Goal: Information Seeking & Learning: Learn about a topic

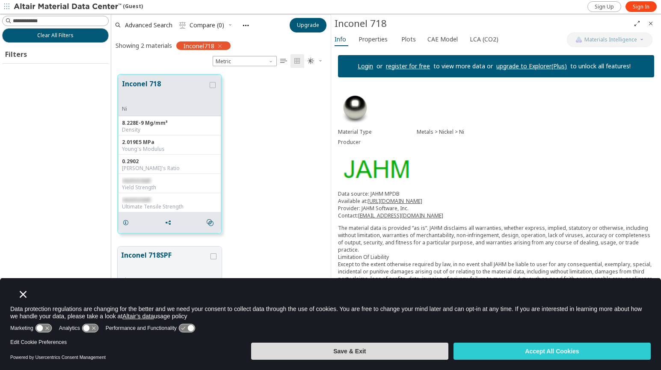
click at [335, 355] on button "Save & Exit" at bounding box center [349, 351] width 197 height 17
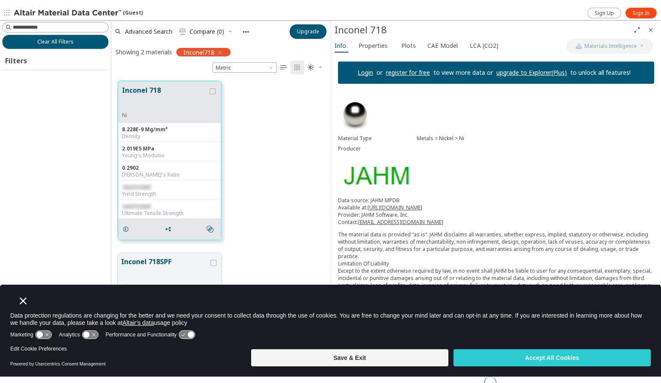
scroll to position [270, 213]
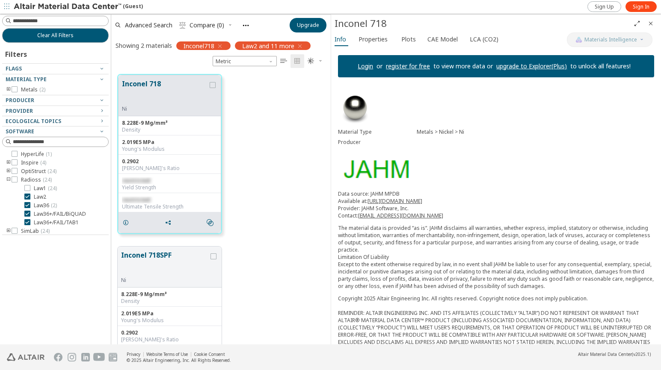
click at [311, 62] on icon "" at bounding box center [311, 61] width 7 height 7
click at [325, 100] on span "Dark" at bounding box center [342, 103] width 68 height 14
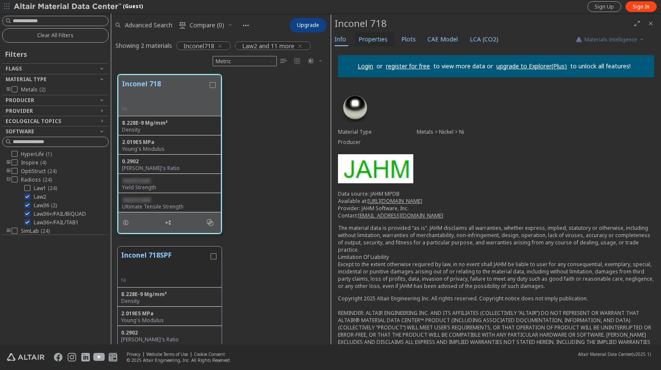
click at [379, 43] on span "Properties" at bounding box center [372, 40] width 29 height 14
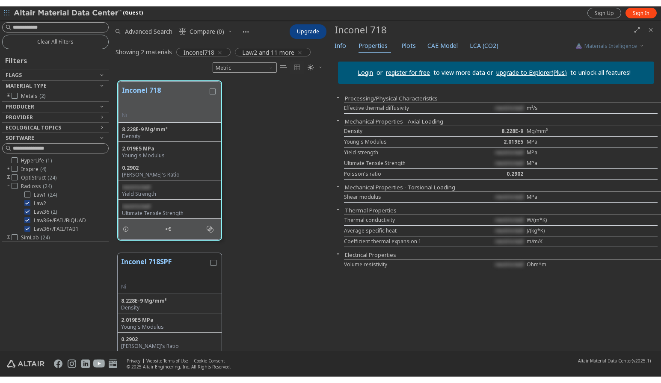
scroll to position [283, 213]
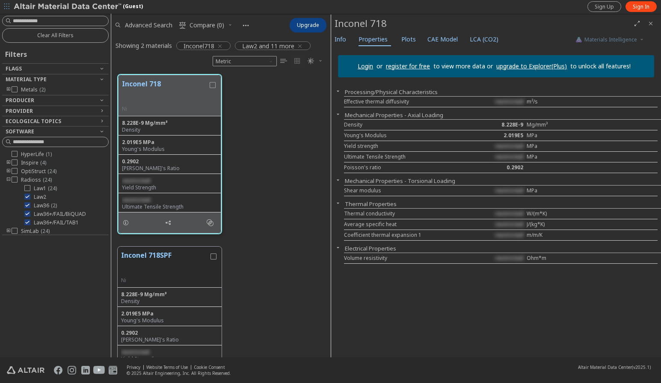
click at [229, 237] on div "Inconel 718 Ni 8.228E-9 Mg/mm³ Density 2.019E5 MPa Young's Modulus 0.2902 Poiss…" at bounding box center [220, 154] width 219 height 172
click at [408, 36] on span "Plots" at bounding box center [408, 40] width 15 height 14
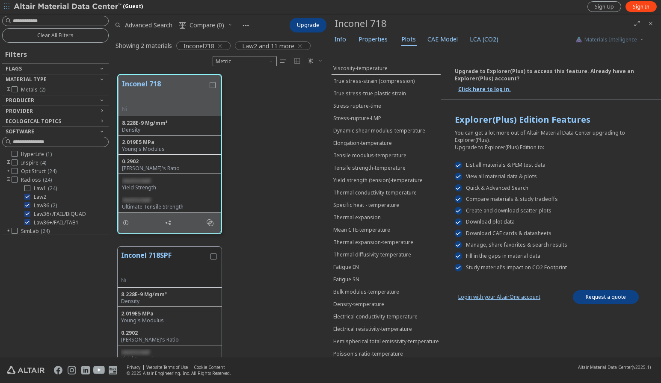
scroll to position [0, 0]
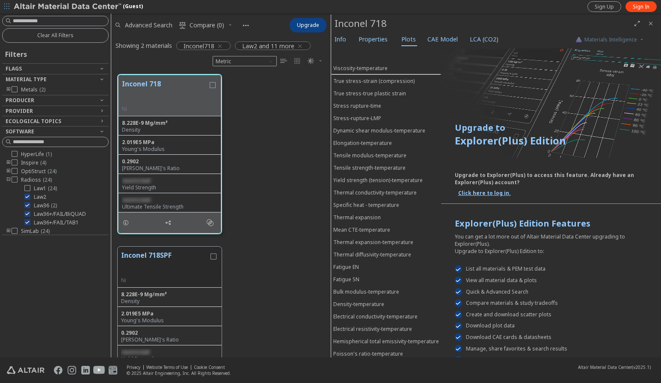
click at [3, 6] on span "button" at bounding box center [7, 7] width 9 height 14
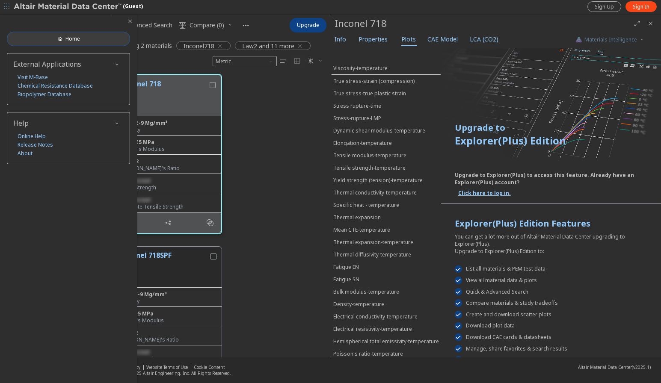
click at [79, 35] on link "Home" at bounding box center [68, 39] width 123 height 15
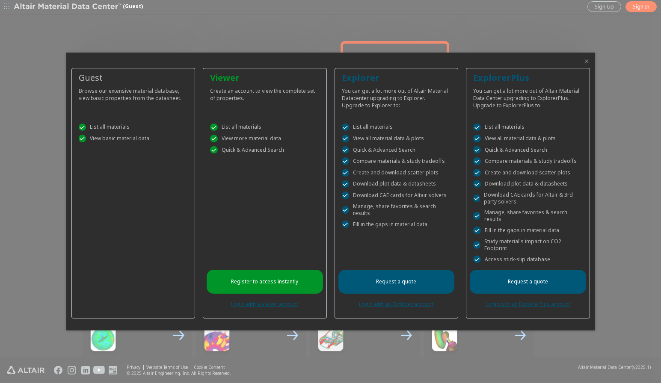
click at [201, 59] on div at bounding box center [330, 58] width 529 height 10
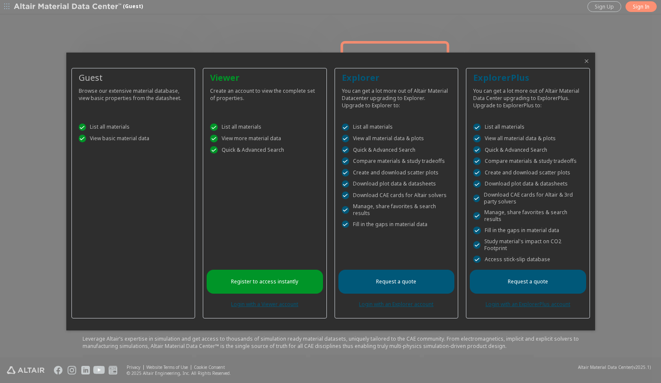
click at [587, 61] on icon "Close" at bounding box center [586, 61] width 7 height 7
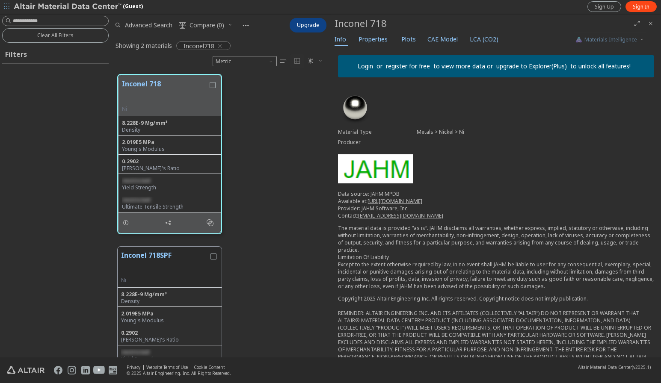
scroll to position [283, 213]
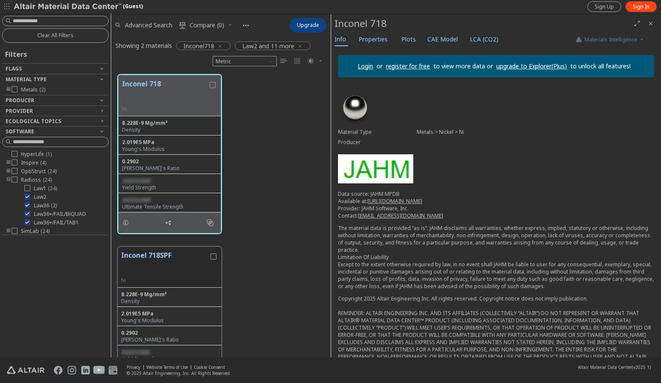
click at [4, 6] on icon "button" at bounding box center [6, 6] width 5 height 5
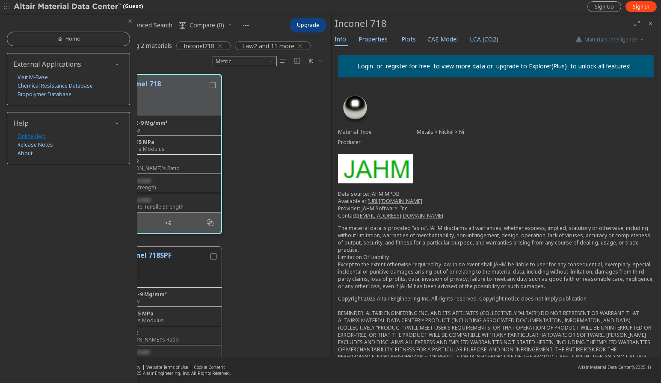
click at [27, 136] on link "Online Help" at bounding box center [32, 136] width 28 height 9
click at [22, 152] on link "About" at bounding box center [25, 153] width 15 height 9
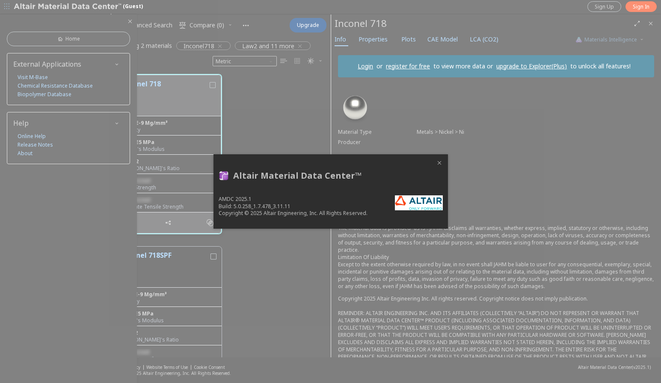
click at [440, 163] on icon "Close" at bounding box center [439, 163] width 7 height 7
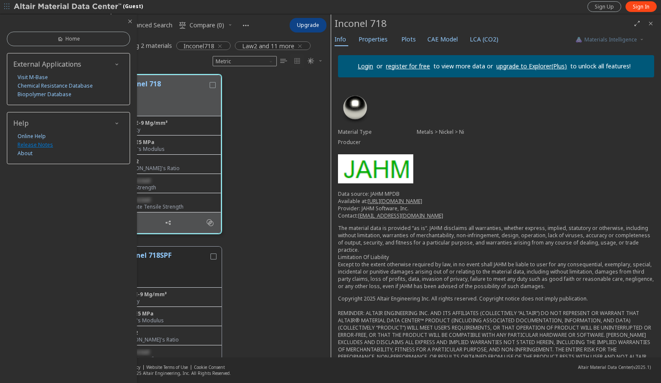
click at [44, 145] on link "Release Notes" at bounding box center [35, 145] width 35 height 9
